Goal: Transaction & Acquisition: Purchase product/service

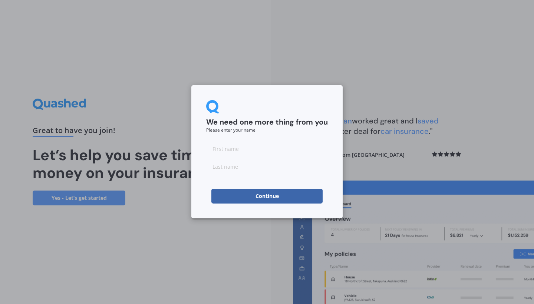
click at [245, 147] on input at bounding box center [267, 148] width 122 height 15
type input "[PERSON_NAME]"
click at [278, 175] on form "We need one more thing from you Please enter your name [PERSON_NAME]" at bounding box center [267, 152] width 122 height 104
click at [276, 167] on input at bounding box center [267, 166] width 122 height 15
type input "[PERSON_NAME]"
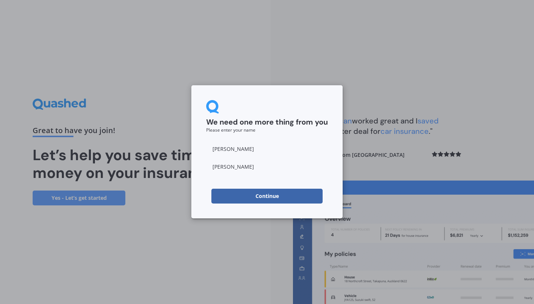
click at [284, 202] on button "Continue" at bounding box center [267, 196] width 111 height 15
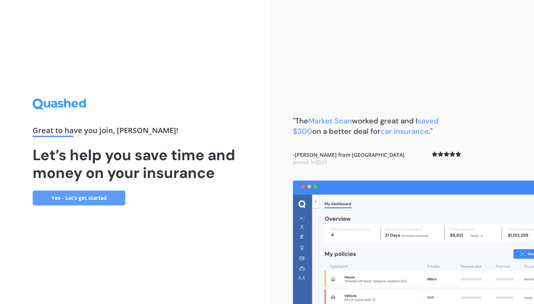
click at [84, 200] on link "Yes - Let’s get started" at bounding box center [79, 198] width 93 height 15
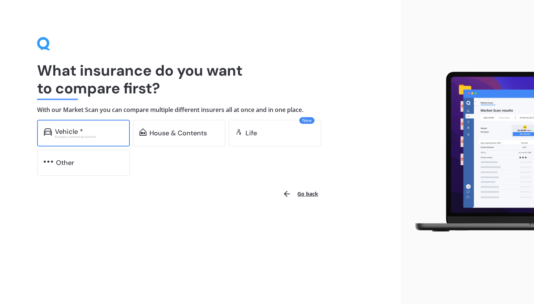
click at [106, 138] on div "Vehicle * Excludes commercial vehicles" at bounding box center [83, 133] width 93 height 27
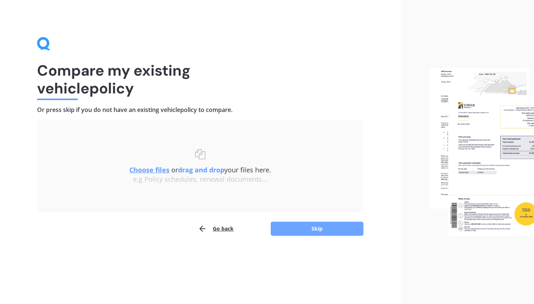
click at [301, 228] on button "Skip" at bounding box center [317, 229] width 93 height 14
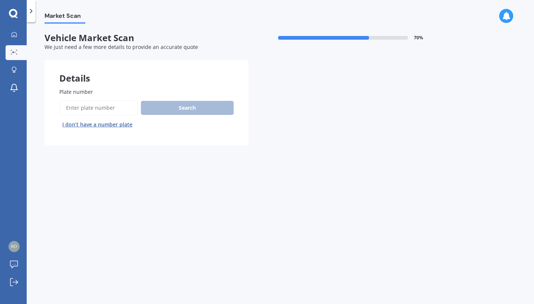
click at [101, 110] on input "Plate number" at bounding box center [98, 108] width 79 height 16
type input "npp128"
click at [170, 108] on button "Search" at bounding box center [187, 108] width 93 height 14
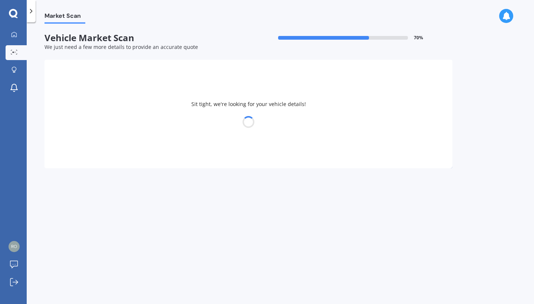
select select "HONDA"
select select "ODYSSEY"
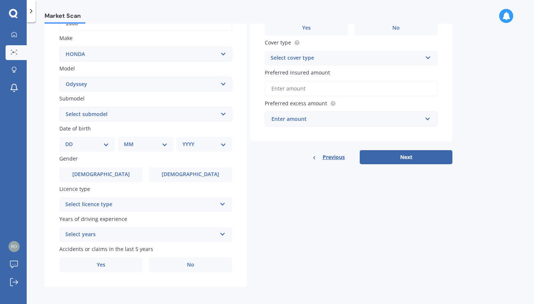
scroll to position [130, 0]
select select "2.4 LITRE"
select select "22"
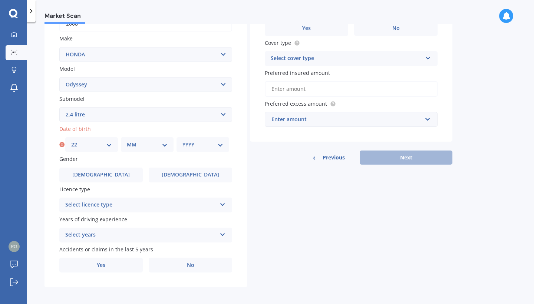
select select "07"
select select "1991"
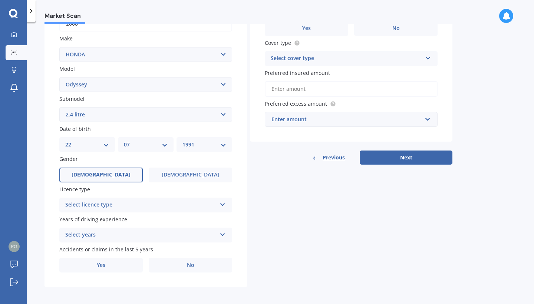
click at [124, 171] on label "[DEMOGRAPHIC_DATA]" at bounding box center [100, 175] width 83 height 15
click at [0, 0] on input "[DEMOGRAPHIC_DATA]" at bounding box center [0, 0] width 0 height 0
click at [155, 205] on div "Select licence type" at bounding box center [140, 205] width 151 height 9
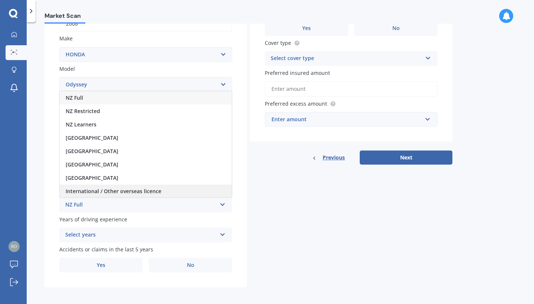
click at [99, 188] on span "International / Other overseas licence" at bounding box center [114, 191] width 96 height 7
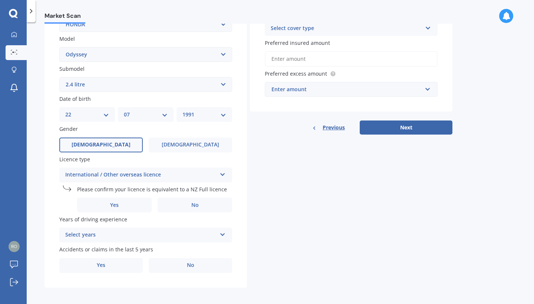
scroll to position [160, 0]
click at [134, 204] on label "Yes" at bounding box center [114, 205] width 75 height 15
click at [0, 0] on input "Yes" at bounding box center [0, 0] width 0 height 0
click at [134, 232] on div "Select years" at bounding box center [140, 235] width 151 height 9
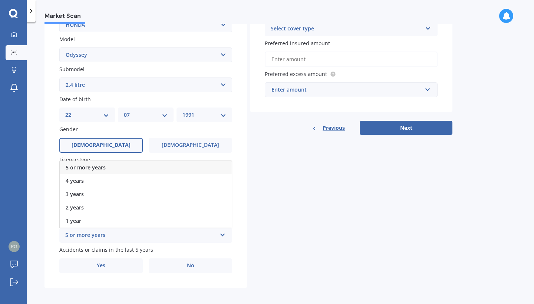
click at [103, 164] on span "5 or more years" at bounding box center [86, 167] width 40 height 7
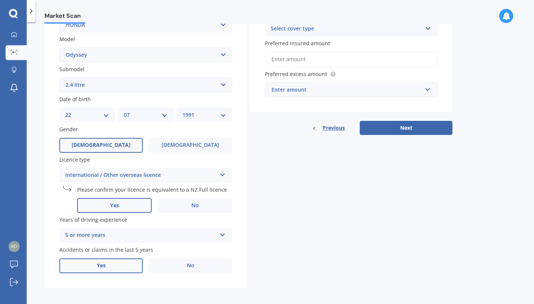
click at [122, 263] on label "Yes" at bounding box center [100, 266] width 83 height 15
click at [0, 0] on input "Yes" at bounding box center [0, 0] width 0 height 0
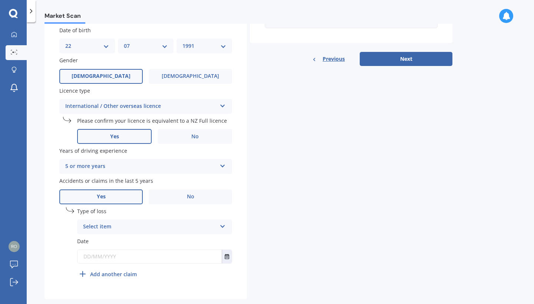
scroll to position [230, 0]
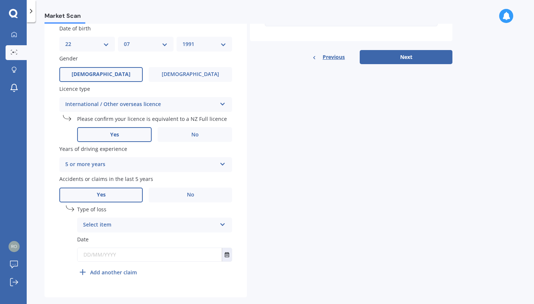
click at [130, 221] on div "Select item" at bounding box center [150, 225] width 134 height 9
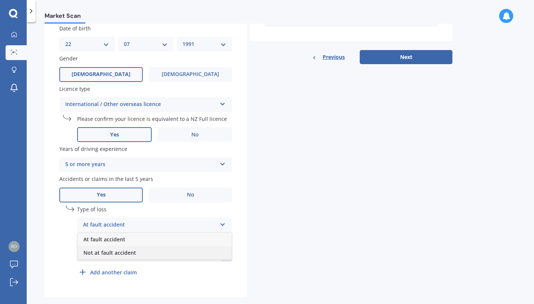
click at [117, 253] on span "Not at fault accident" at bounding box center [109, 252] width 53 height 7
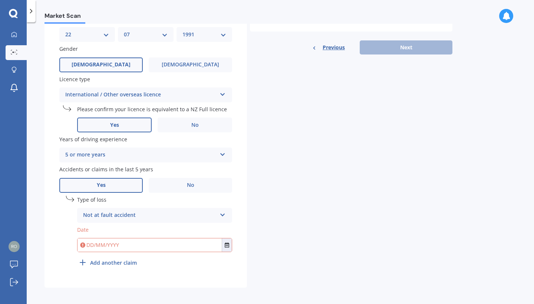
scroll to position [240, 0]
click at [184, 186] on label "No" at bounding box center [190, 186] width 83 height 15
click at [0, 0] on input "No" at bounding box center [0, 0] width 0 height 0
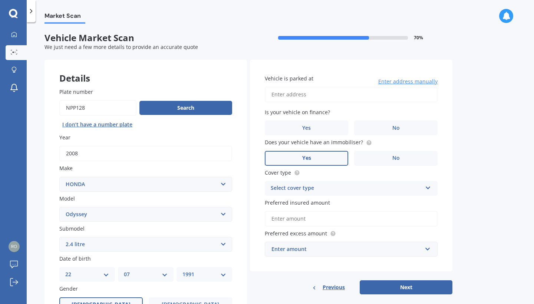
scroll to position [0, 0]
type input "[STREET_ADDRESS]"
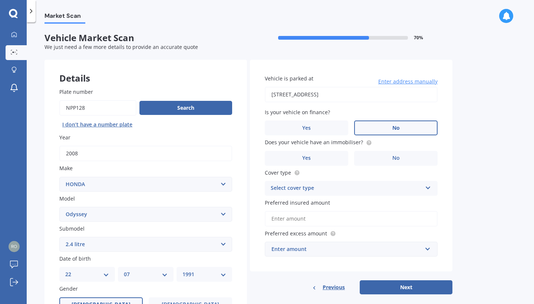
click at [373, 127] on label "No" at bounding box center [395, 128] width 83 height 15
click at [0, 0] on input "No" at bounding box center [0, 0] width 0 height 0
click at [371, 157] on label "No" at bounding box center [395, 158] width 83 height 15
click at [0, 0] on input "No" at bounding box center [0, 0] width 0 height 0
click at [351, 190] on div "Select cover type" at bounding box center [346, 188] width 151 height 9
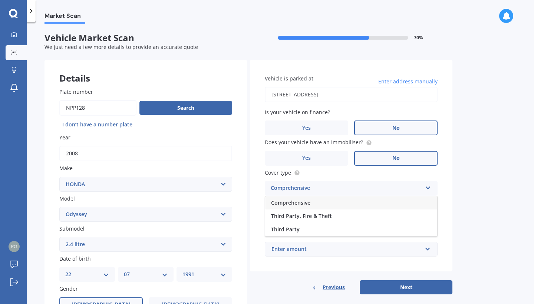
click at [312, 200] on div "Comprehensive" at bounding box center [351, 202] width 172 height 13
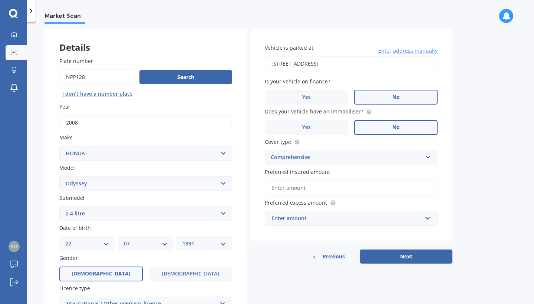
scroll to position [41, 0]
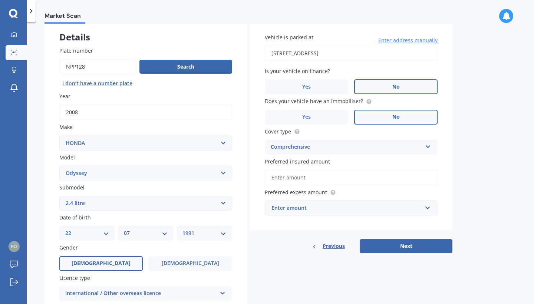
click at [321, 179] on input "Preferred insured amount" at bounding box center [351, 178] width 173 height 16
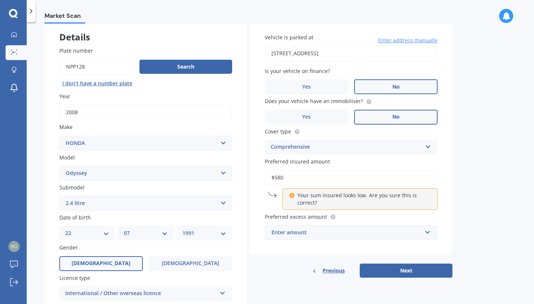
type input "$5,800"
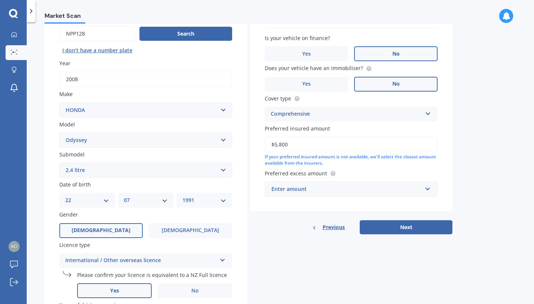
scroll to position [75, 0]
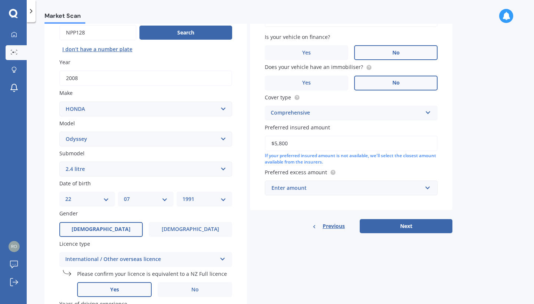
click at [401, 189] on div "Enter amount" at bounding box center [347, 188] width 151 height 8
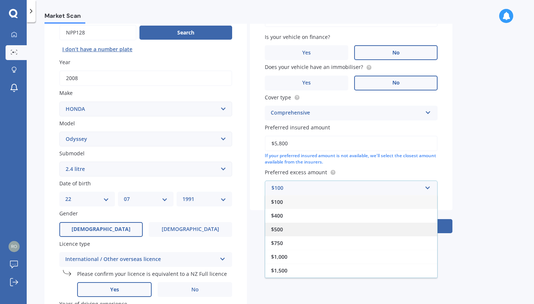
click at [318, 230] on div "$500" at bounding box center [351, 230] width 172 height 14
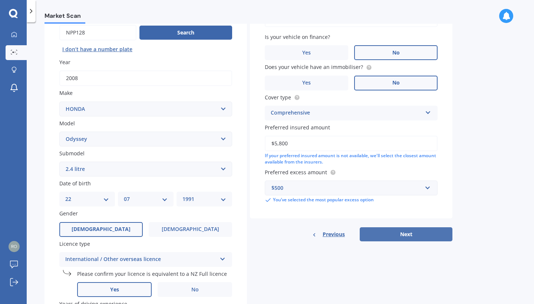
click at [394, 227] on button "Next" at bounding box center [406, 234] width 93 height 14
select select "22"
select select "07"
select select "1991"
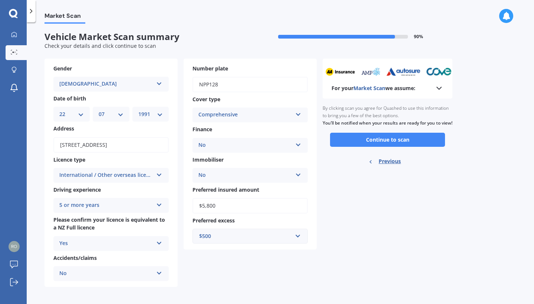
scroll to position [1, 0]
click at [380, 142] on button "Continue to scan" at bounding box center [387, 140] width 115 height 14
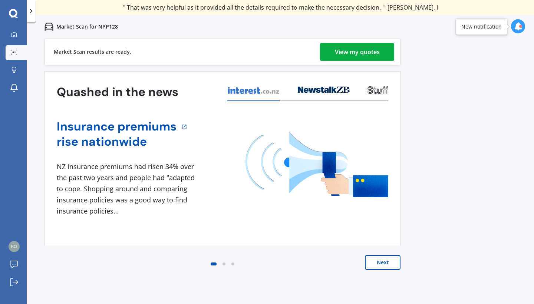
click at [346, 56] on div "View my quotes" at bounding box center [357, 52] width 45 height 18
